Goal: Entertainment & Leisure: Consume media (video, audio)

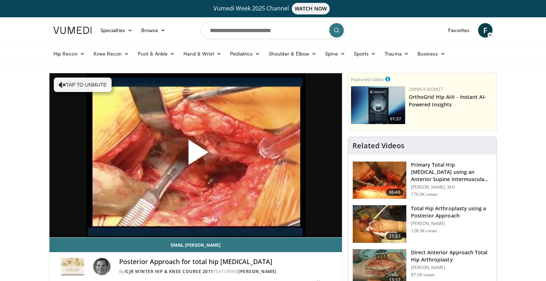
click at [196, 155] on span "Video Player" at bounding box center [196, 155] width 0 height 0
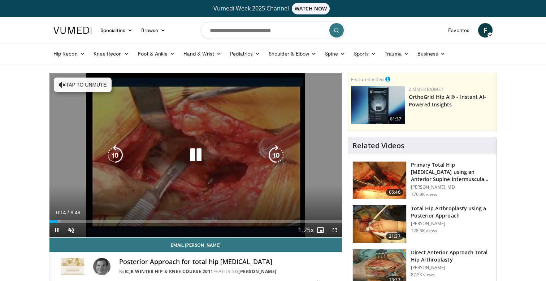
click at [82, 79] on button "Tap to unmute" at bounding box center [83, 85] width 58 height 14
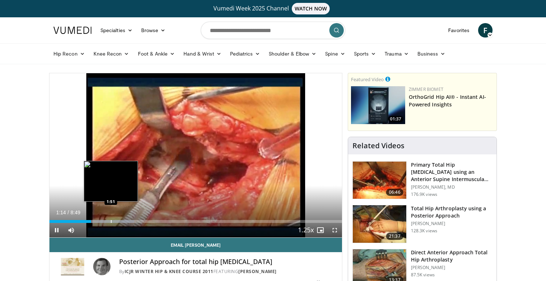
click at [111, 218] on div "Loaded : 29.01% 1:15 1:51" at bounding box center [195, 219] width 292 height 7
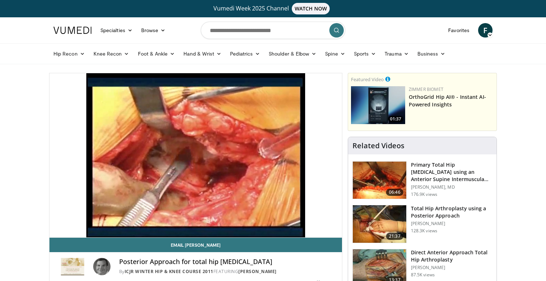
click at [380, 226] on img at bounding box center [379, 224] width 53 height 38
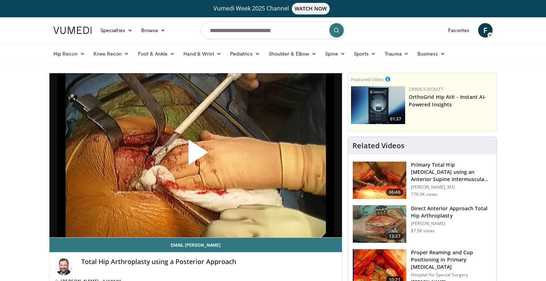
click at [196, 155] on span "Video Player" at bounding box center [196, 155] width 0 height 0
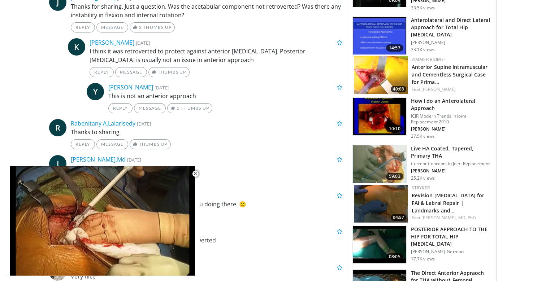
scroll to position [463, 0]
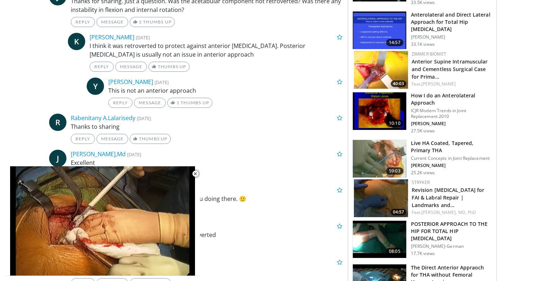
click at [389, 233] on img at bounding box center [379, 240] width 53 height 38
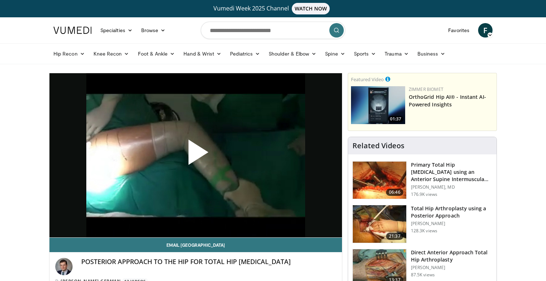
click at [196, 155] on span "Video Player" at bounding box center [196, 155] width 0 height 0
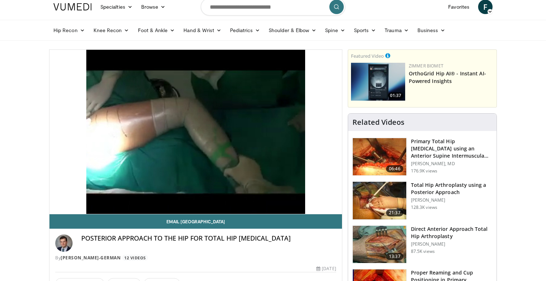
scroll to position [22, 0]
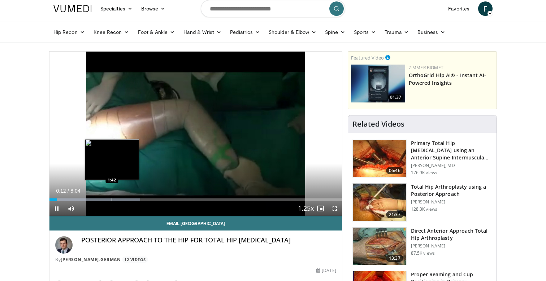
click at [112, 199] on div "Progress Bar" at bounding box center [112, 200] width 1 height 3
